Goal: Transaction & Acquisition: Purchase product/service

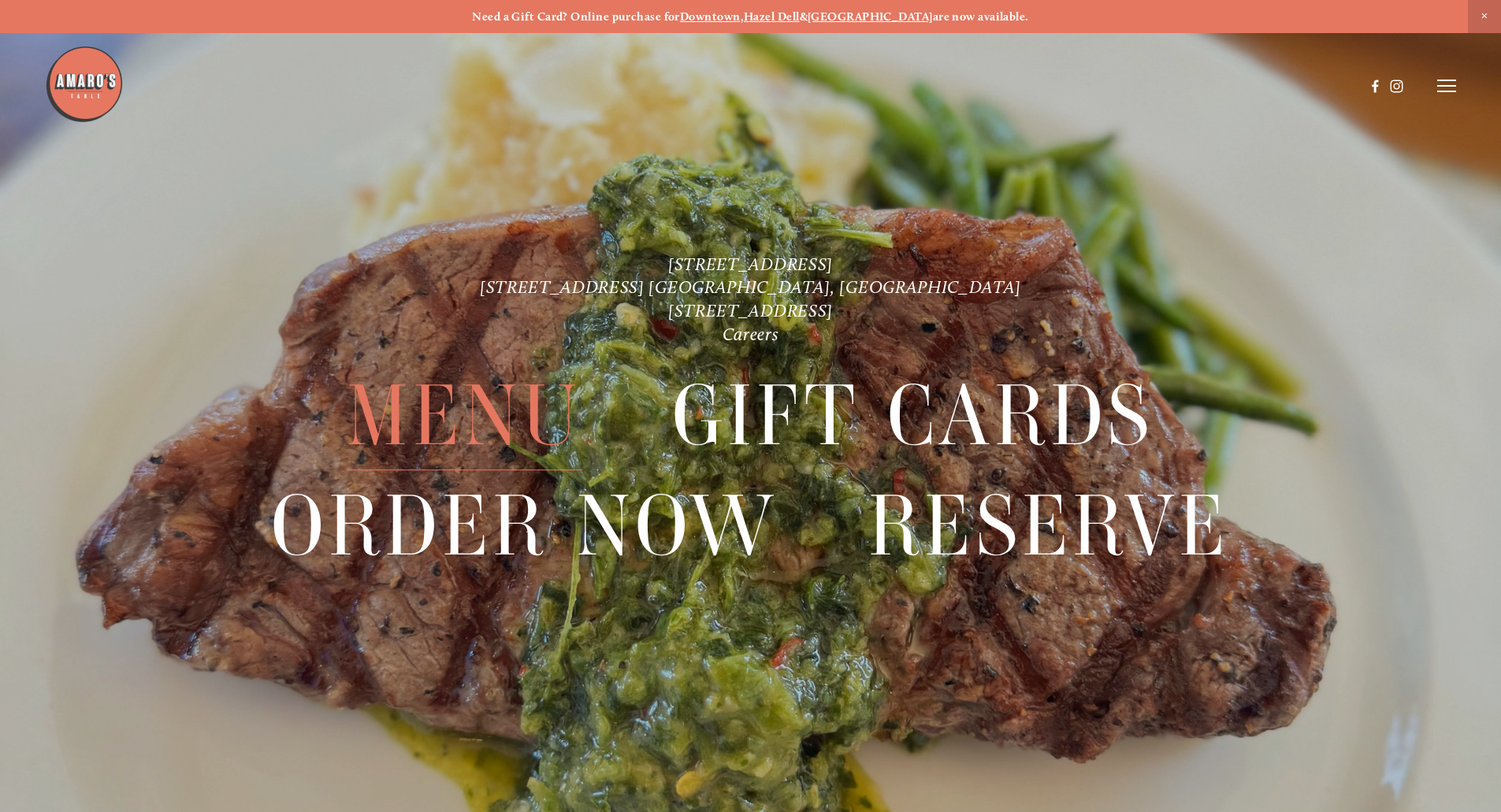
click at [453, 410] on span "Menu" at bounding box center [464, 417] width 235 height 109
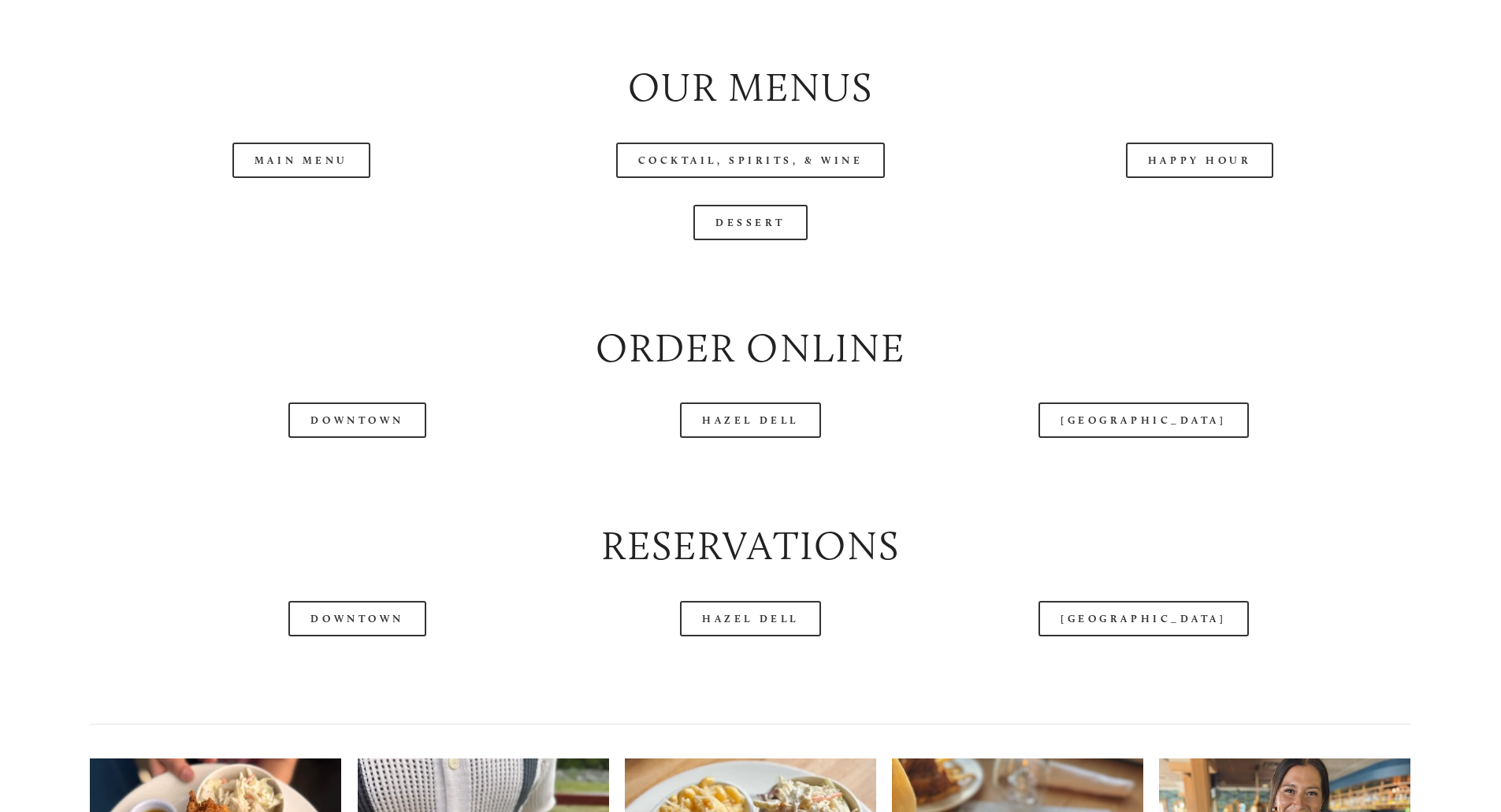
scroll to position [1811, 0]
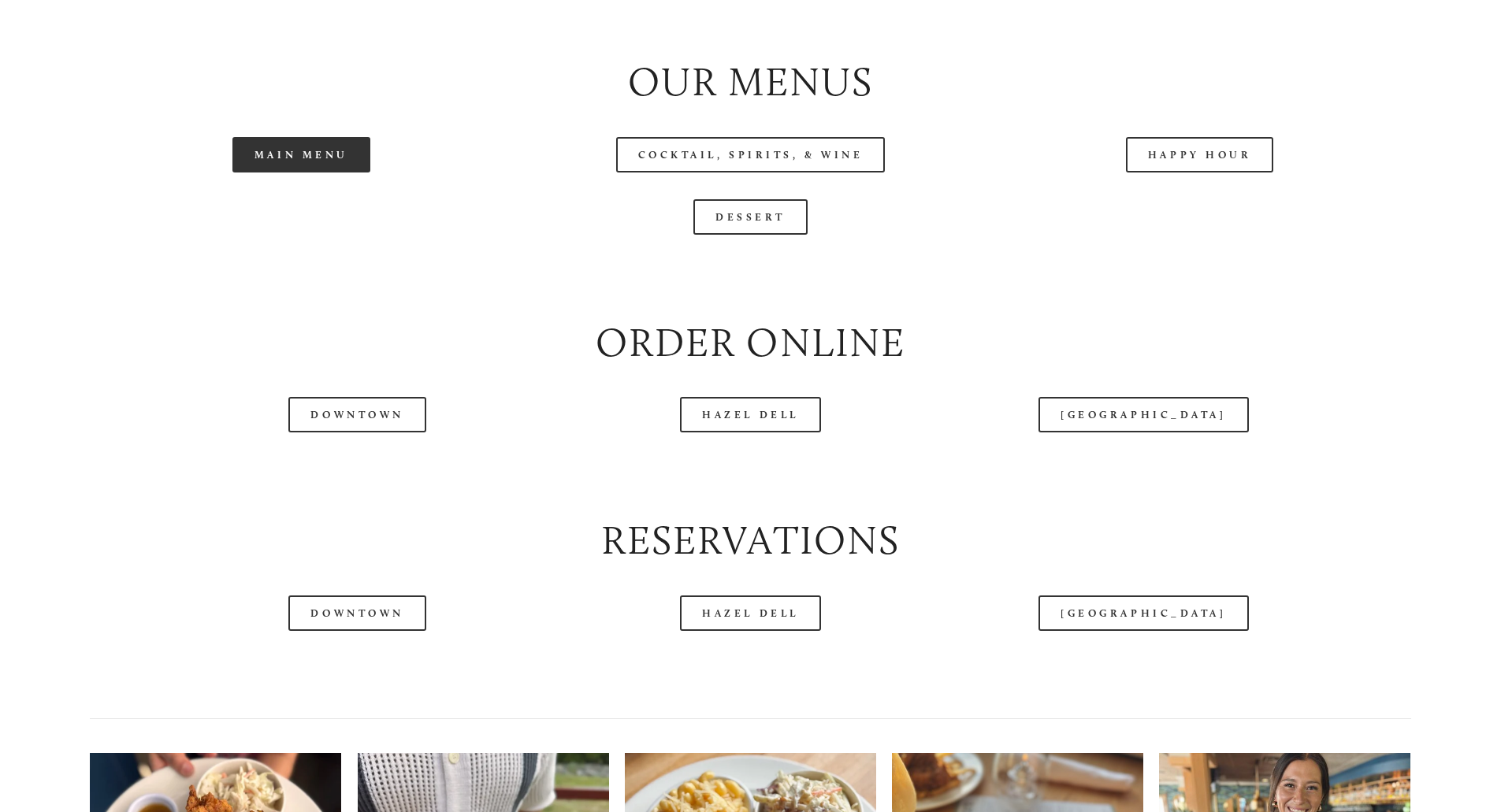
click at [300, 173] on link "Main Menu" at bounding box center [301, 155] width 138 height 36
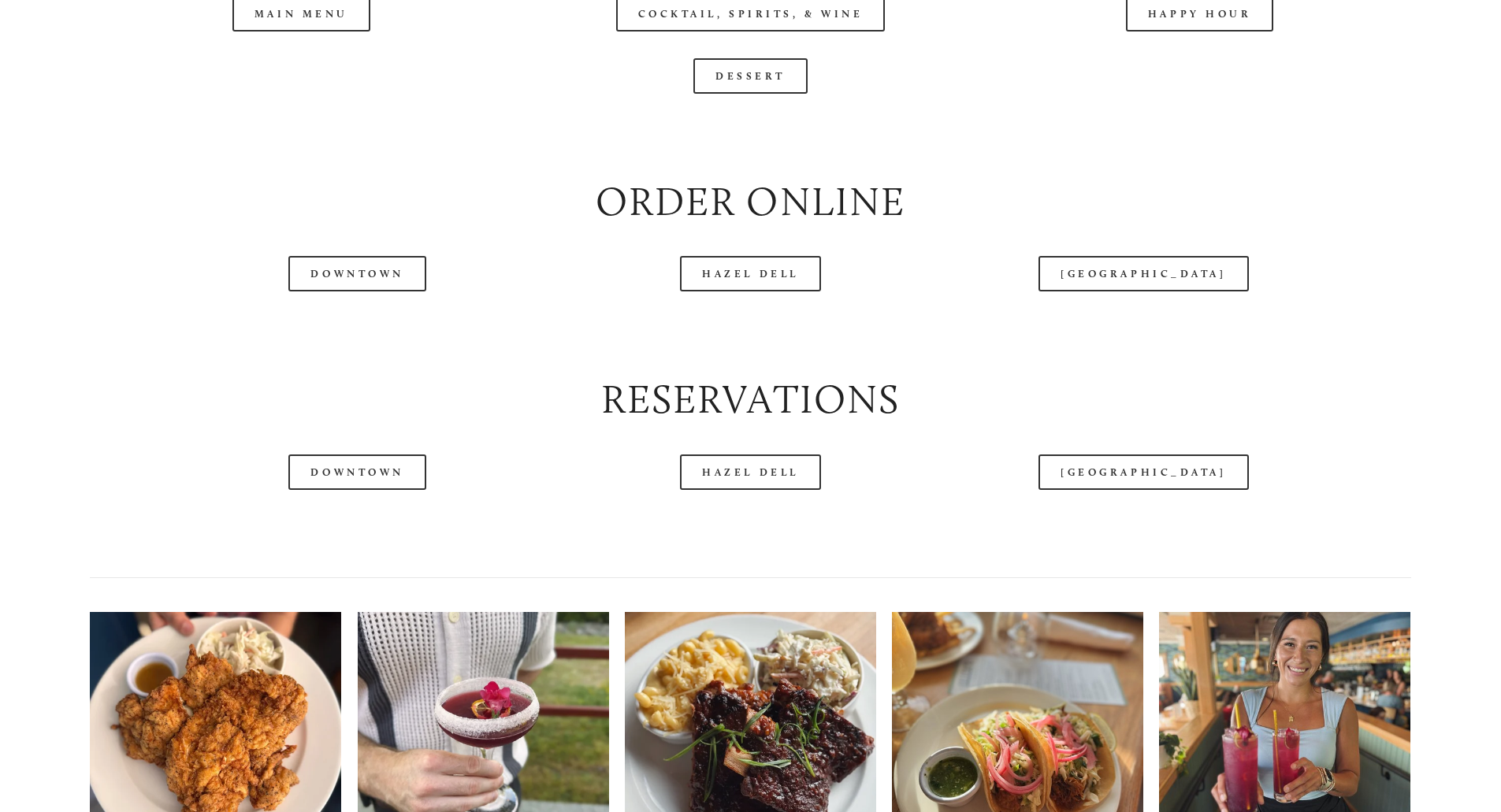
scroll to position [1969, 0]
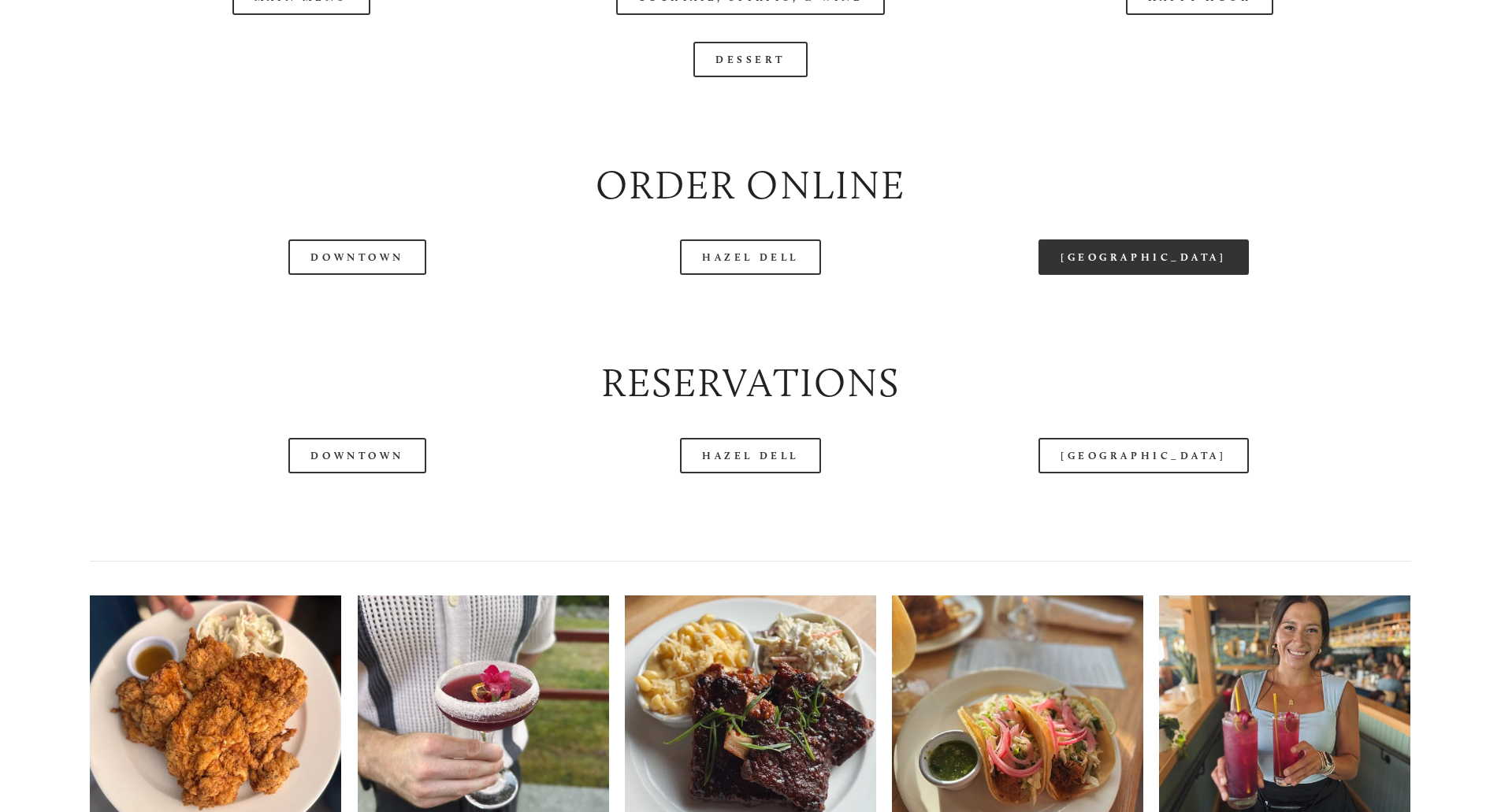
click at [1171, 275] on link "[GEOGRAPHIC_DATA]" at bounding box center [1143, 257] width 209 height 36
click at [547, 411] on h2 "Reservations" at bounding box center [750, 383] width 1320 height 56
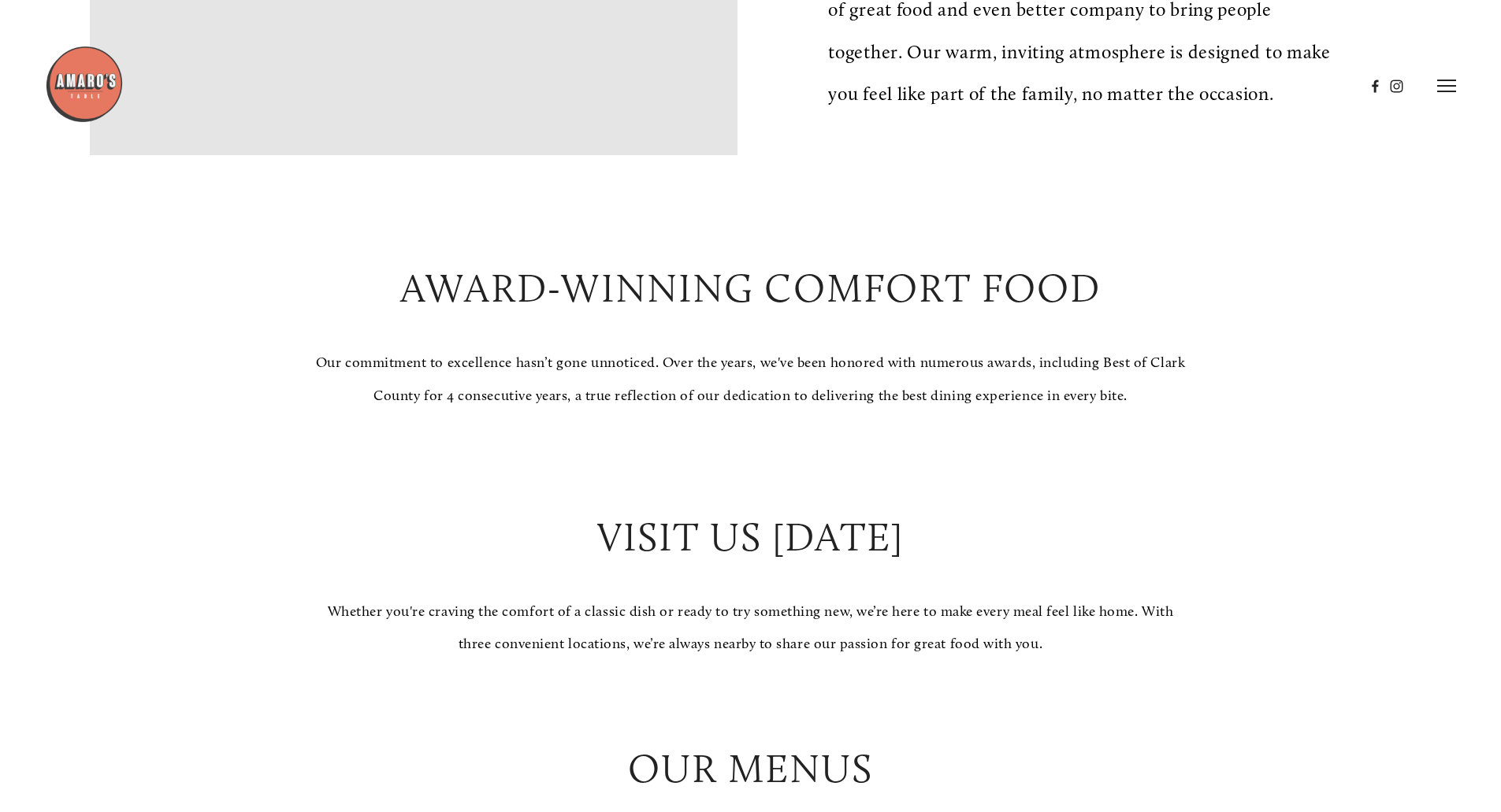
scroll to position [1102, 0]
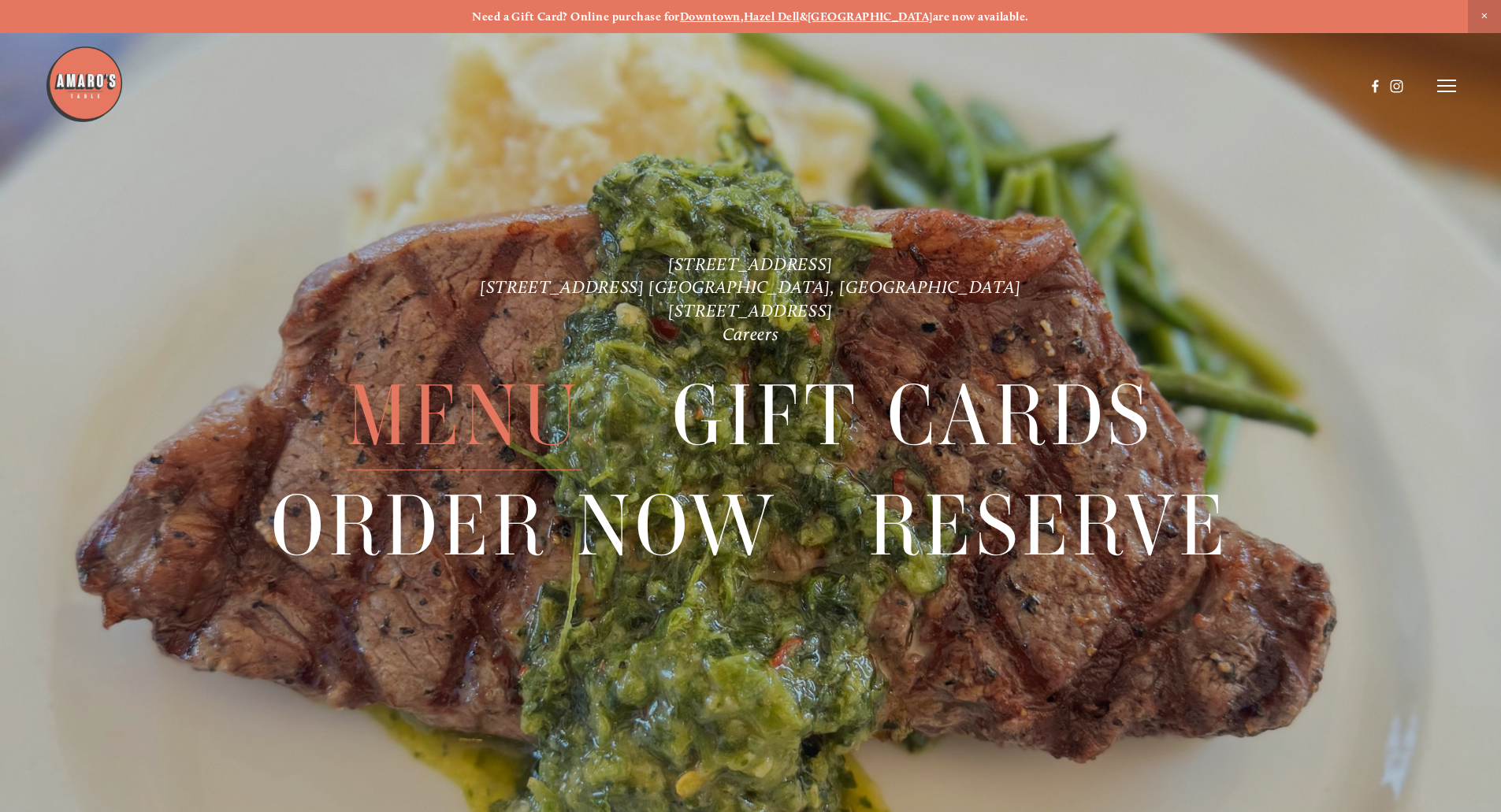
click at [474, 430] on span "Menu" at bounding box center [464, 417] width 235 height 109
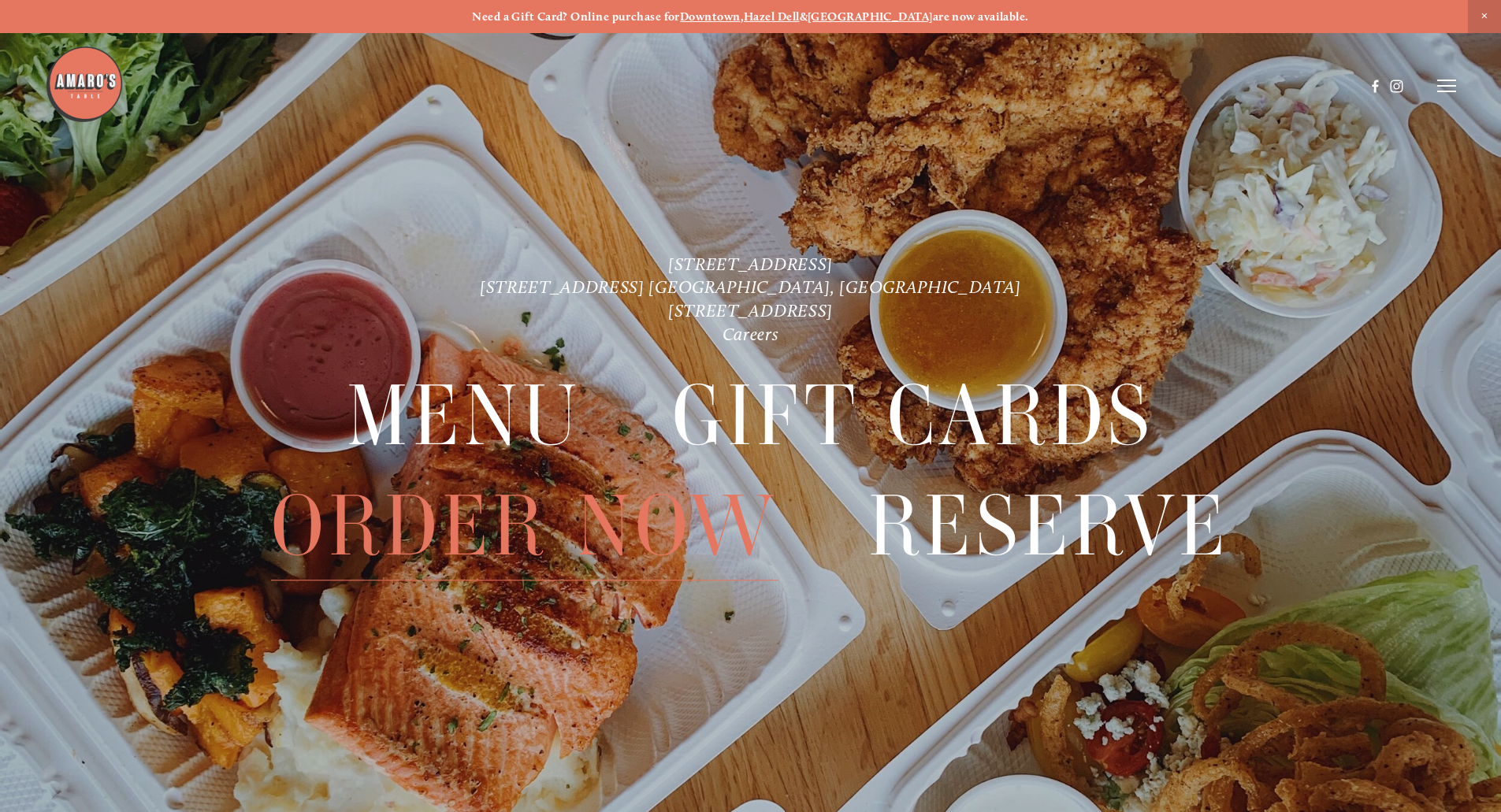
click at [453, 515] on span "Order Now" at bounding box center [524, 526] width 507 height 109
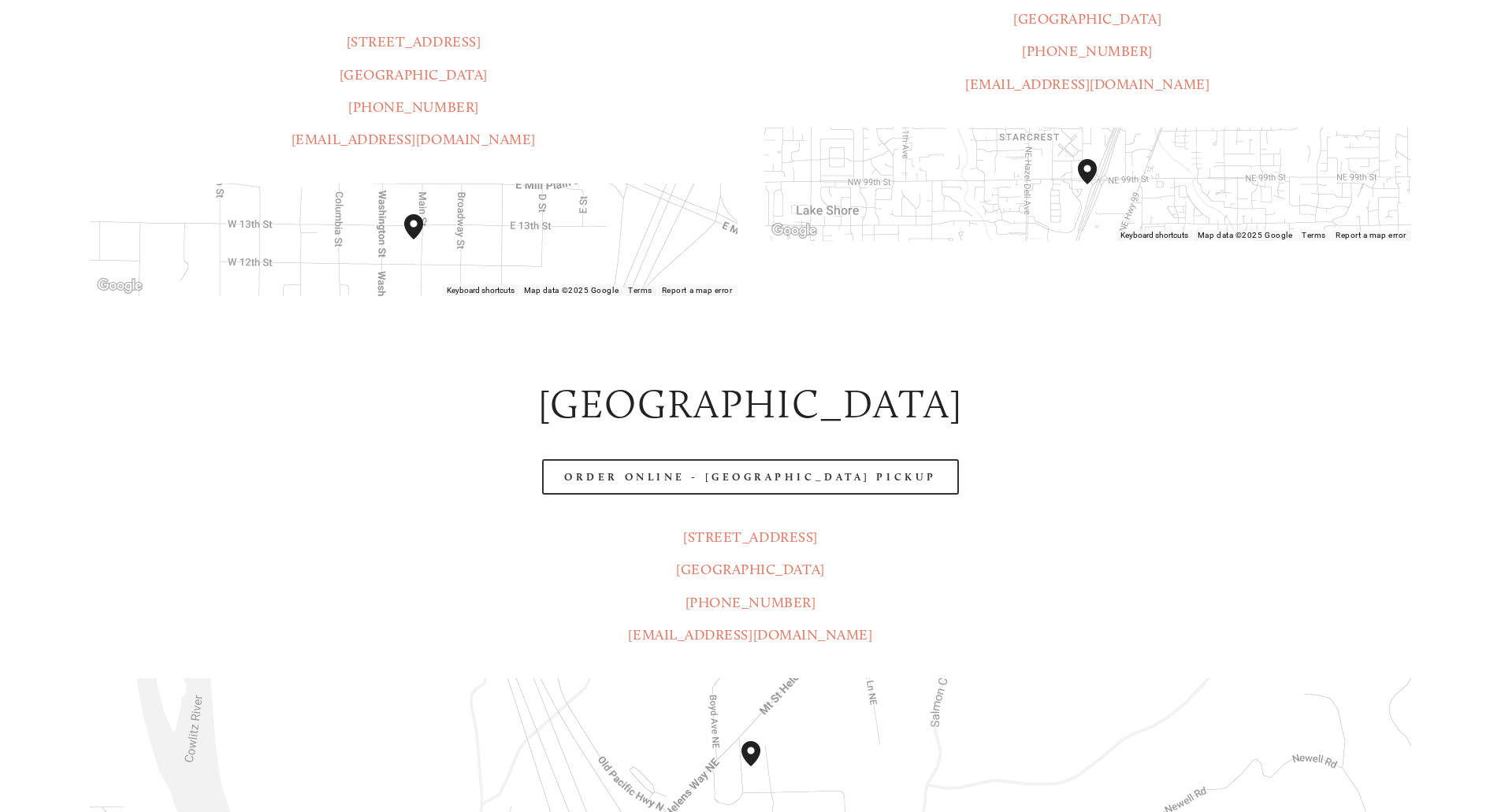
scroll to position [630, 0]
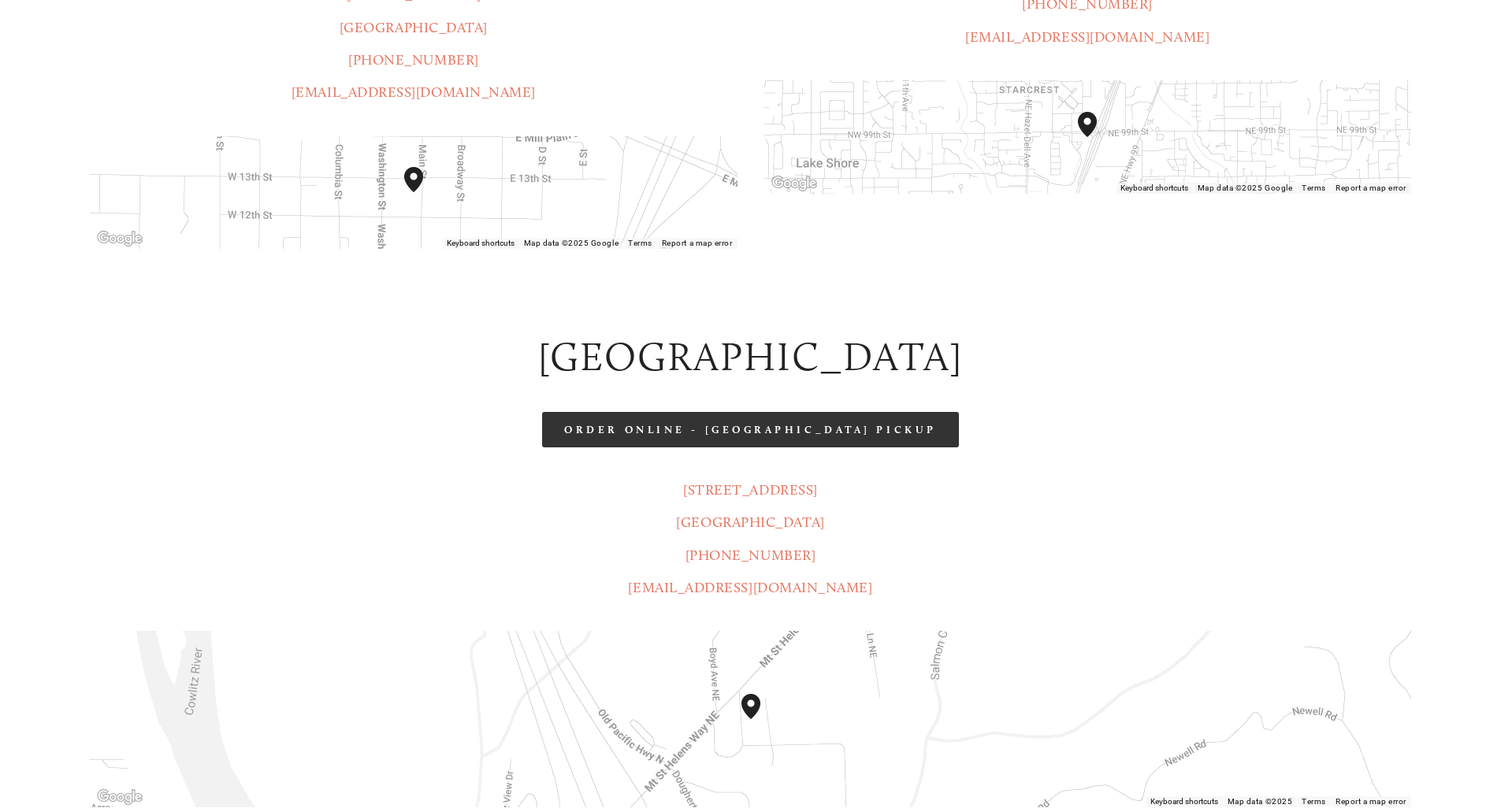
click at [728, 412] on link "Order Online - Castle Rock Pickup" at bounding box center [749, 430] width 416 height 36
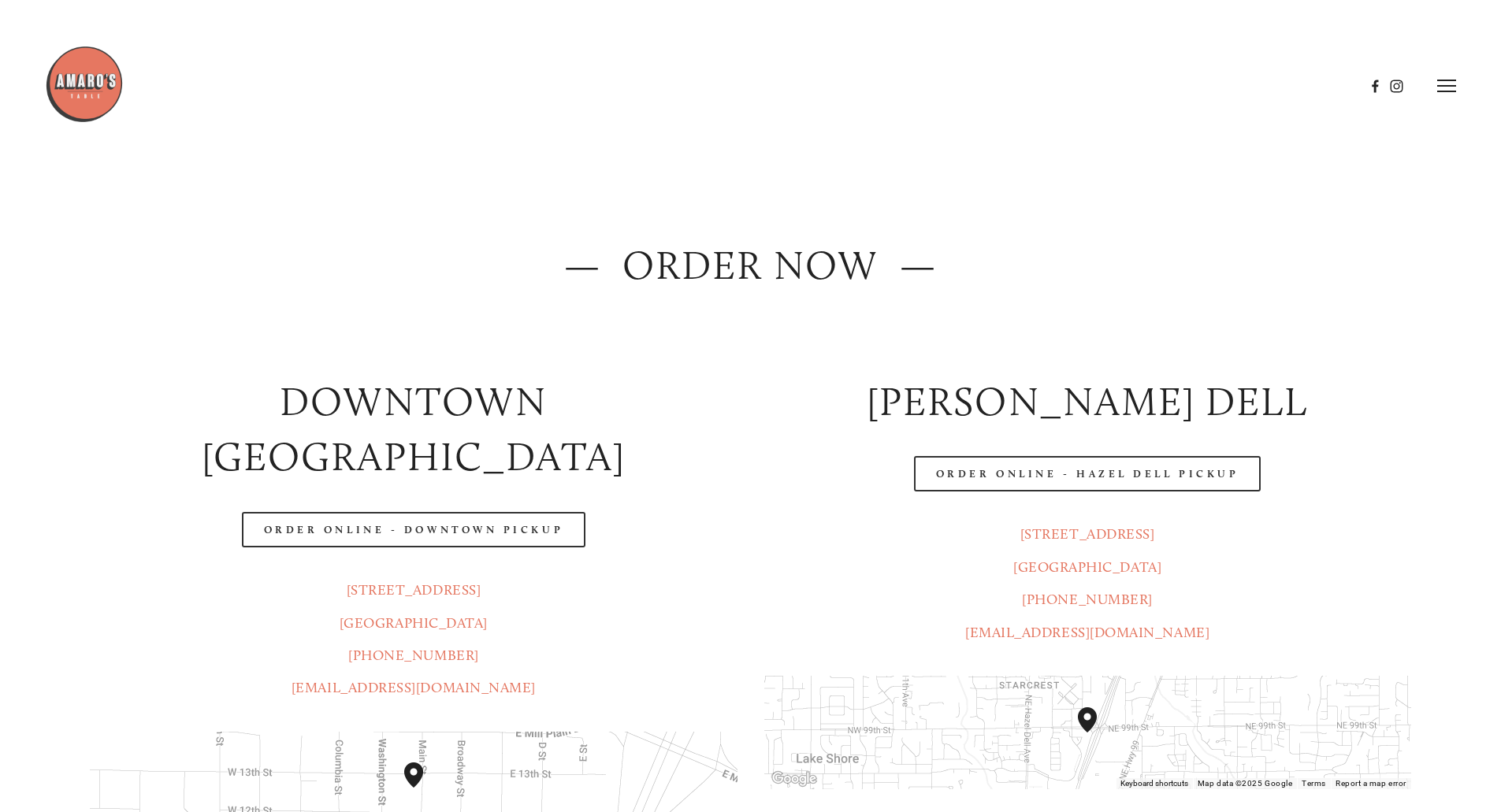
scroll to position [0, 0]
